Goal: Task Accomplishment & Management: Manage account settings

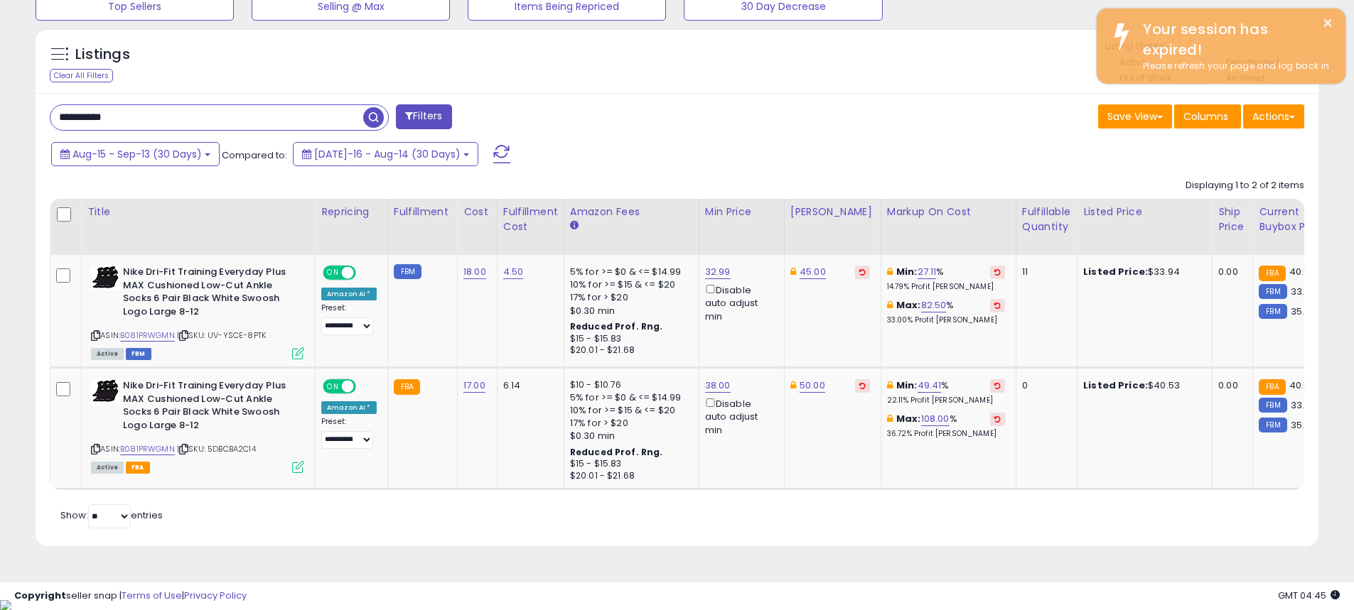
scroll to position [291, 744]
